Goal: Navigation & Orientation: Find specific page/section

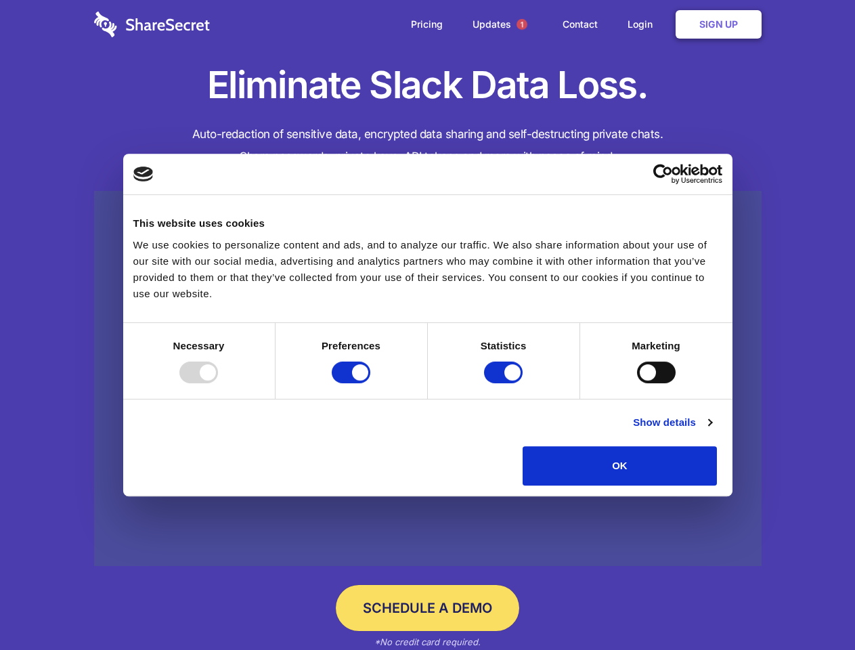
click at [218, 383] on div at bounding box center [198, 373] width 39 height 22
click at [370, 383] on input "Preferences" at bounding box center [351, 373] width 39 height 22
checkbox input "false"
click at [505, 383] on input "Statistics" at bounding box center [503, 373] width 39 height 22
checkbox input "false"
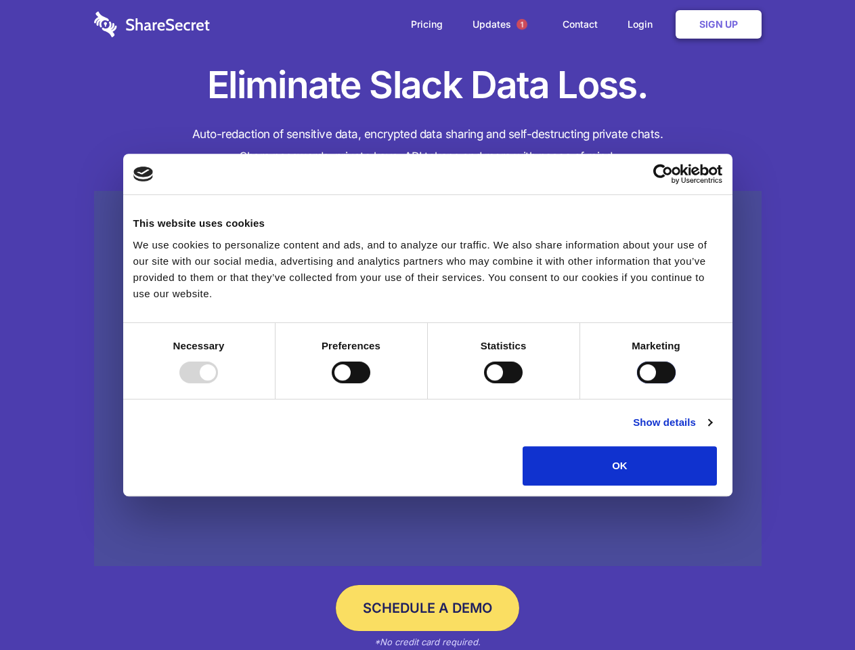
click at [637, 383] on input "Marketing" at bounding box center [656, 373] width 39 height 22
checkbox input "true"
click at [712, 431] on link "Show details" at bounding box center [672, 422] width 79 height 16
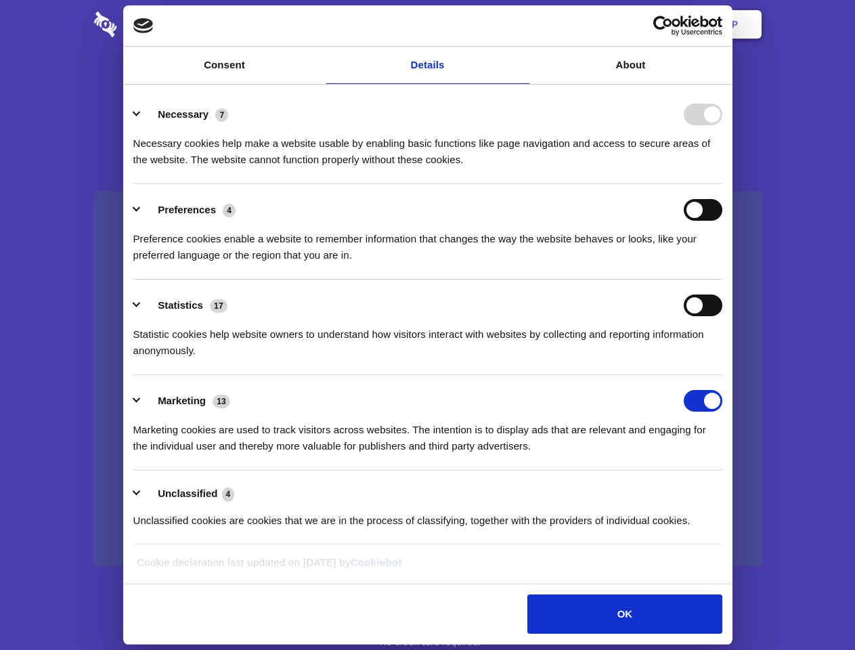
click at [729, 490] on ul "Necessary 7 Necessary cookies help make a website usable by enabling basic func…" at bounding box center [428, 317] width 602 height 456
click at [521, 24] on span "1" at bounding box center [522, 24] width 11 height 11
